Goal: Information Seeking & Learning: Learn about a topic

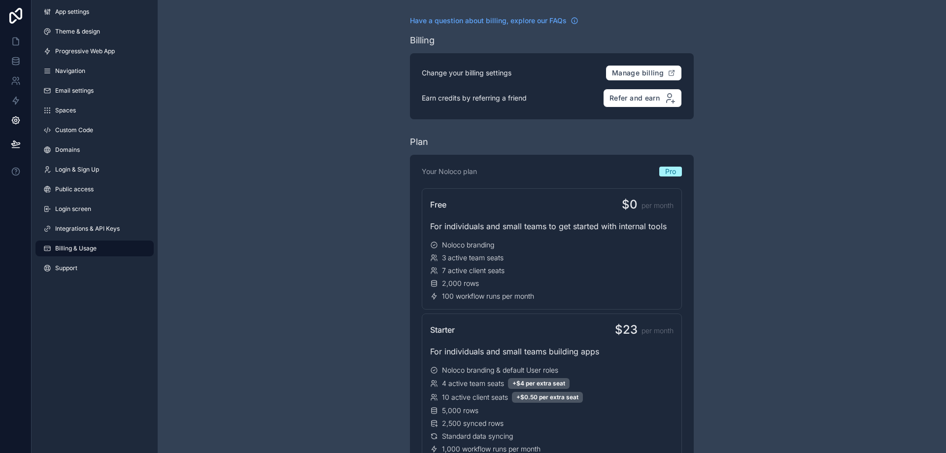
scroll to position [1239, 0]
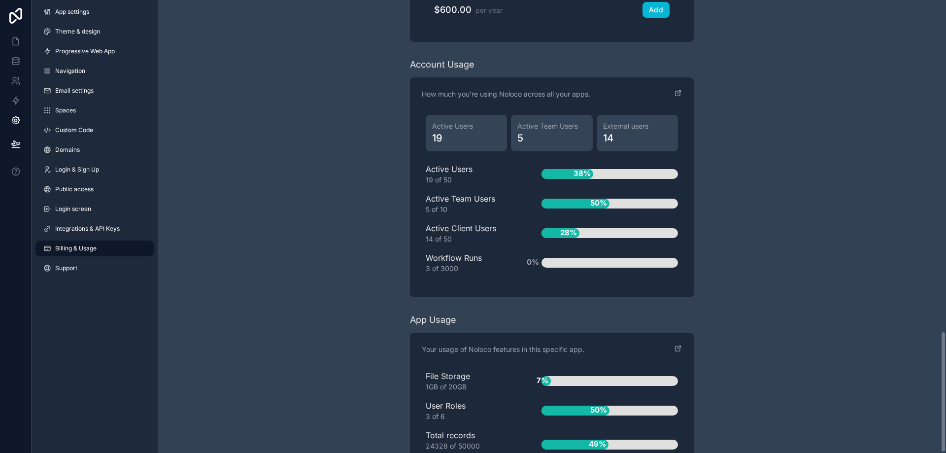
scroll to position [1239, 0]
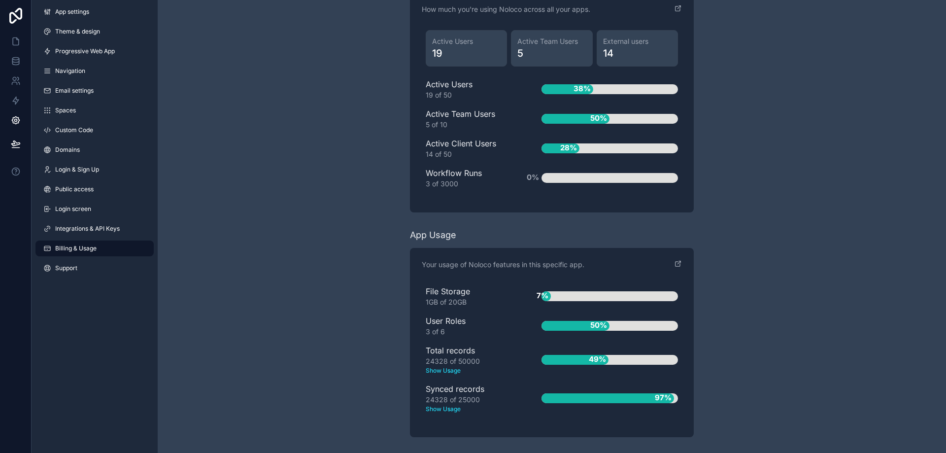
click at [448, 407] on text "Show Usage" at bounding box center [468, 408] width 84 height 9
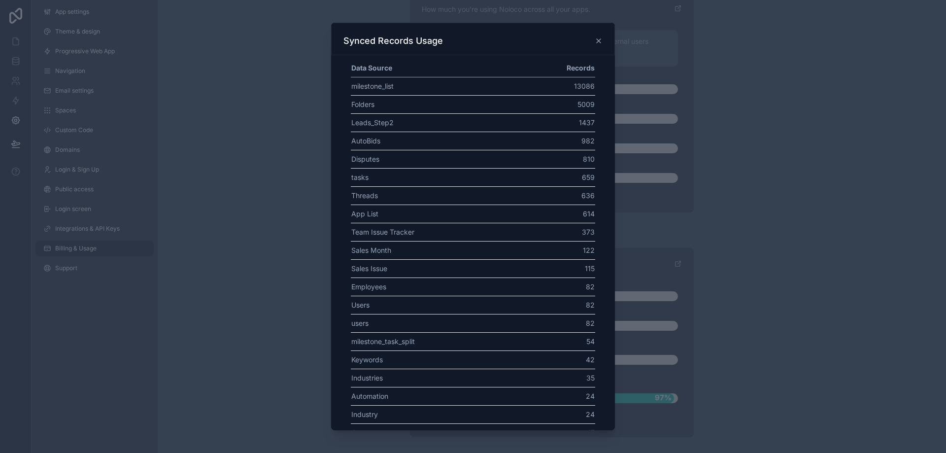
click at [579, 122] on td "1437" at bounding box center [557, 122] width 75 height 18
click at [365, 124] on td "Leads_Step2" at bounding box center [435, 122] width 169 height 18
click at [368, 140] on td "AutoBids" at bounding box center [435, 141] width 169 height 18
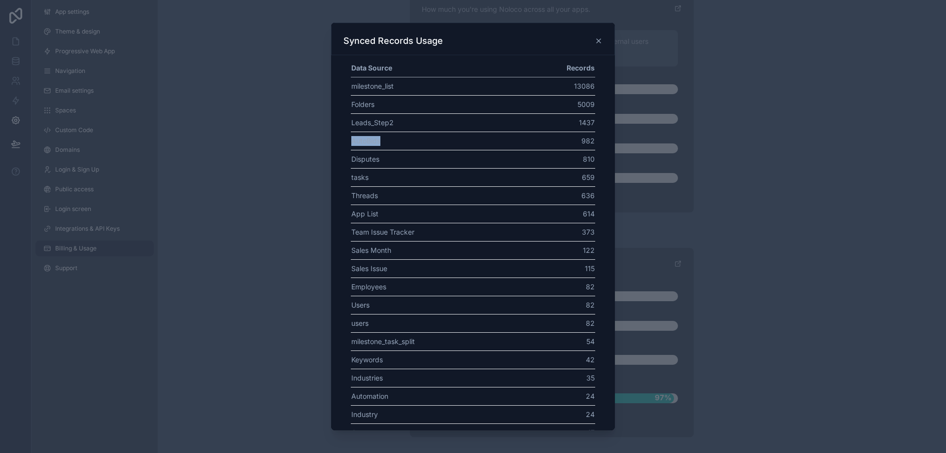
click at [368, 140] on td "AutoBids" at bounding box center [435, 141] width 169 height 18
drag, startPoint x: 368, startPoint y: 140, endPoint x: 368, endPoint y: 122, distance: 18.2
click at [368, 122] on tbody "milestone_list 13086 Folders 5009 Leads_Step2 1437 AutoBids 982 Disputes 810 ta…" at bounding box center [473, 314] width 244 height 474
click at [368, 122] on td "Leads_Step2" at bounding box center [435, 122] width 169 height 18
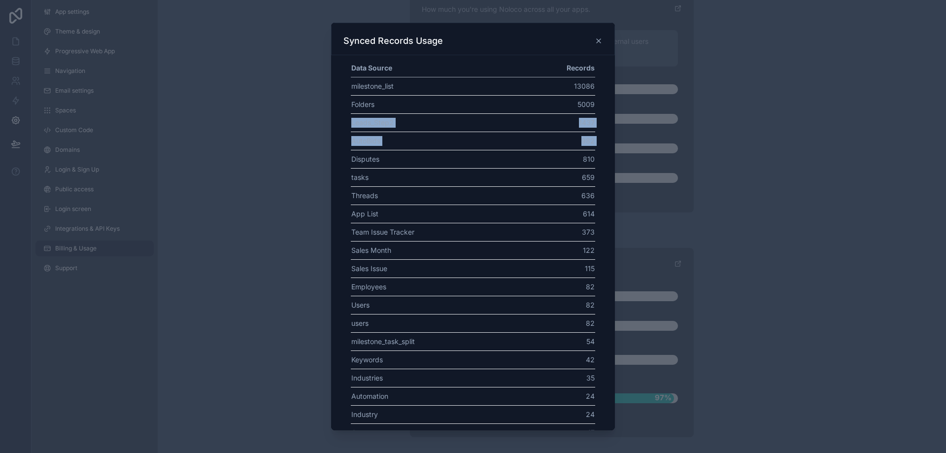
drag, startPoint x: 368, startPoint y: 122, endPoint x: 559, endPoint y: 136, distance: 191.7
click at [559, 136] on tbody "milestone_list 13086 Folders 5009 Leads_Step2 1437 AutoBids 982 Disputes 810 ta…" at bounding box center [473, 314] width 244 height 474
click at [367, 162] on td "Disputes" at bounding box center [435, 159] width 169 height 18
drag, startPoint x: 367, startPoint y: 162, endPoint x: 572, endPoint y: 161, distance: 205.0
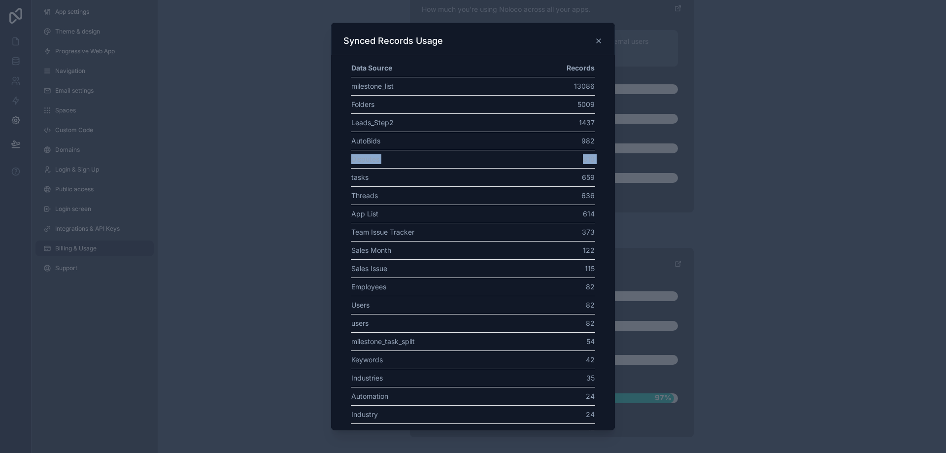
click at [572, 161] on tr "Disputes 810" at bounding box center [473, 159] width 244 height 18
click at [360, 178] on td "tasks" at bounding box center [435, 177] width 169 height 18
drag, startPoint x: 360, startPoint y: 178, endPoint x: 581, endPoint y: 177, distance: 221.2
click at [581, 177] on tr "tasks 659" at bounding box center [473, 177] width 244 height 18
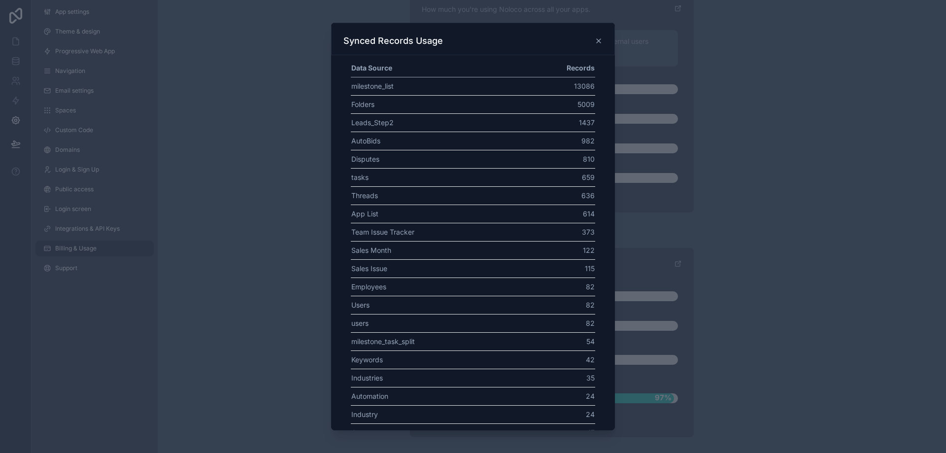
click at [370, 197] on td "Threads" at bounding box center [435, 195] width 169 height 18
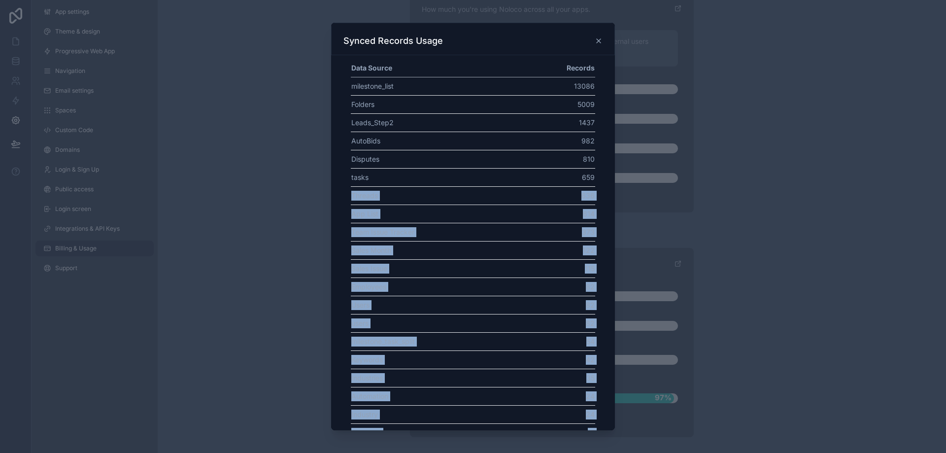
drag, startPoint x: 370, startPoint y: 197, endPoint x: 588, endPoint y: 197, distance: 218.3
click at [588, 197] on div "Data Source Records milestone_list 13086 Folders 5009 Leads_Step2 1437 AutoBids…" at bounding box center [473, 305] width 260 height 492
click at [574, 192] on td "636" at bounding box center [557, 195] width 75 height 18
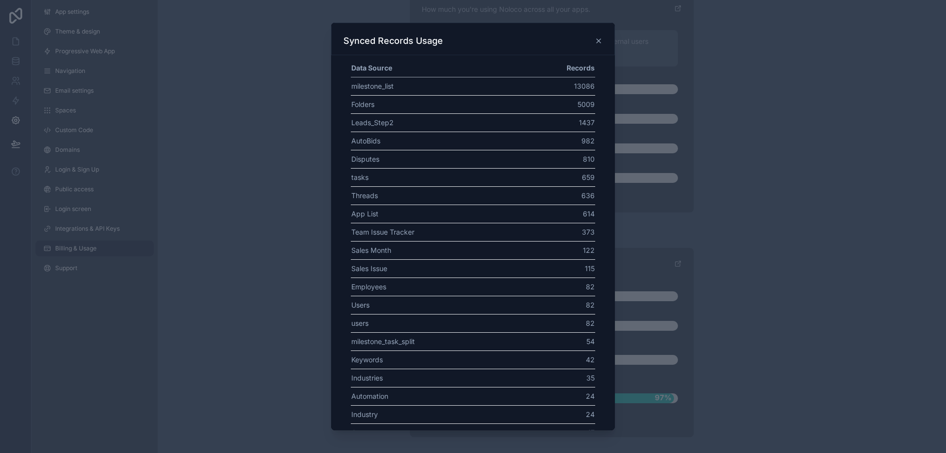
click at [579, 235] on td "373" at bounding box center [557, 232] width 75 height 18
drag, startPoint x: 579, startPoint y: 235, endPoint x: 430, endPoint y: 239, distance: 149.3
click at [430, 239] on tr "Team Issue Tracker 373" at bounding box center [473, 232] width 244 height 18
click at [385, 252] on td "Sales Month" at bounding box center [435, 250] width 169 height 18
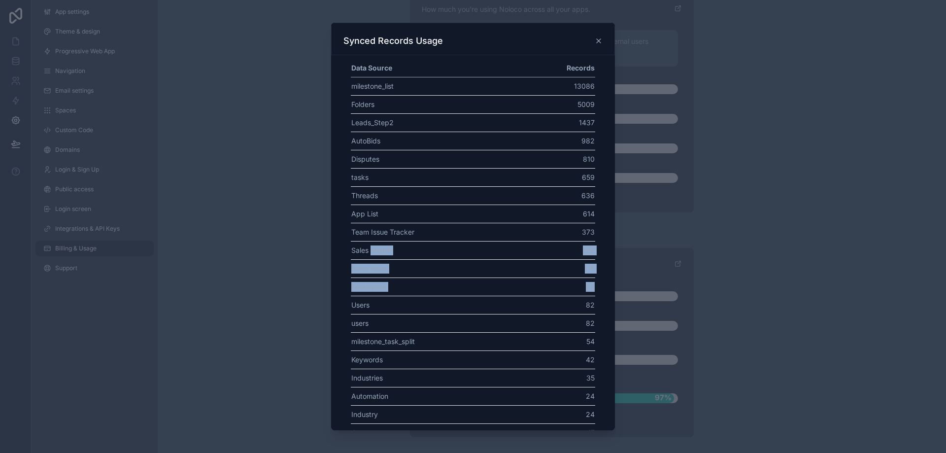
drag, startPoint x: 385, startPoint y: 252, endPoint x: 588, endPoint y: 282, distance: 205.2
click at [588, 282] on div "Data Source Records milestone_list 13086 Folders 5009 Leads_Step2 1437 AutoBids…" at bounding box center [473, 305] width 260 height 492
click at [576, 256] on td "122" at bounding box center [557, 250] width 75 height 18
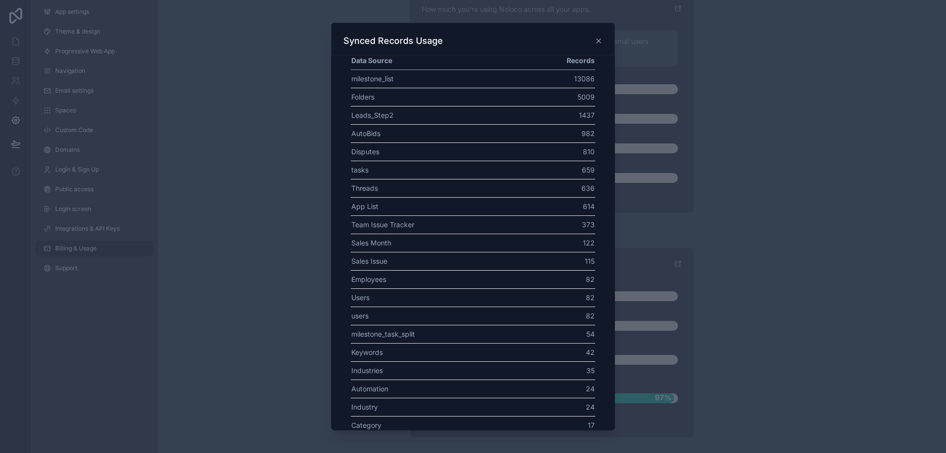
scroll to position [0, 0]
click at [599, 42] on icon at bounding box center [599, 41] width 8 height 8
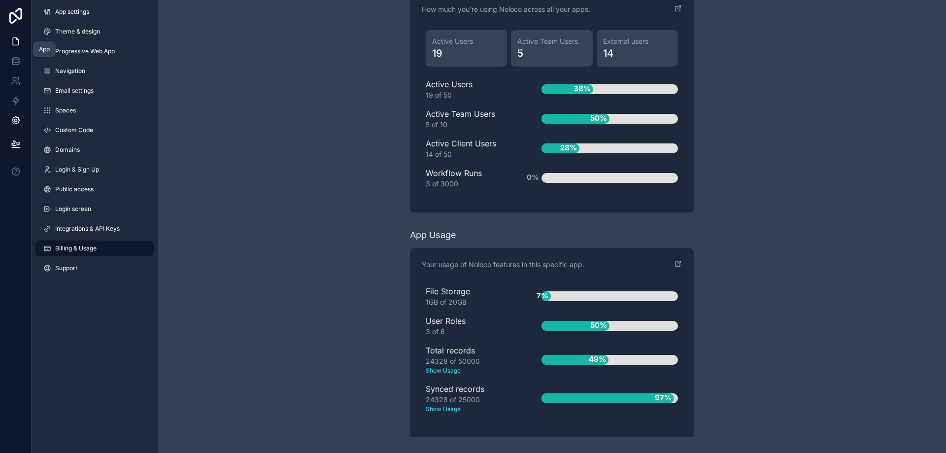
click at [18, 44] on icon at bounding box center [16, 41] width 6 height 7
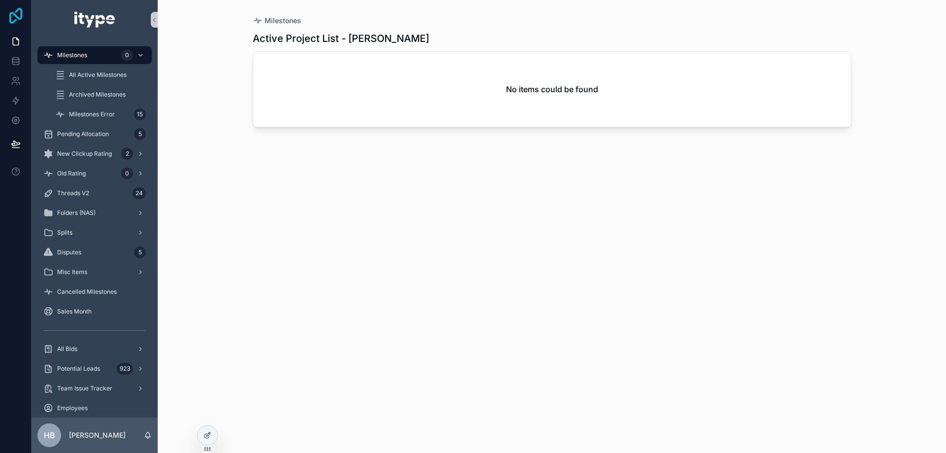
click at [6, 13] on icon at bounding box center [16, 16] width 20 height 16
